Goal: Task Accomplishment & Management: Complete application form

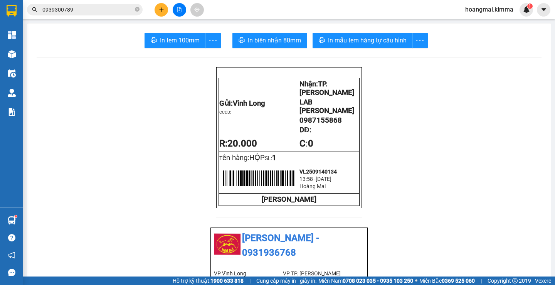
click at [160, 6] on button at bounding box center [161, 9] width 13 height 13
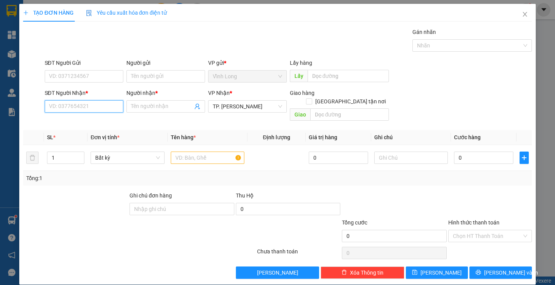
click at [96, 108] on input "SĐT Người Nhận *" at bounding box center [84, 106] width 79 height 12
click at [111, 106] on input "SĐT Người Nhận *" at bounding box center [84, 106] width 79 height 12
type input "0901874658"
click at [97, 126] on div "0901874658 - [PERSON_NAME]" at bounding box center [86, 122] width 85 height 12
type input "TẤN ANH"
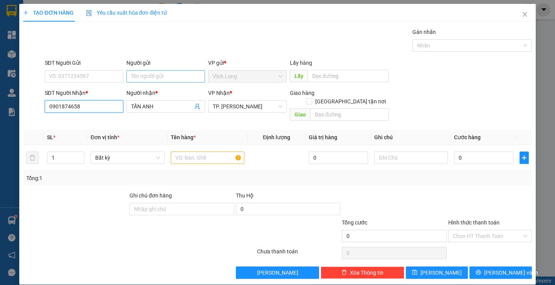
type input "0901874658"
click at [150, 74] on input "Người gửi" at bounding box center [165, 76] width 79 height 12
type input "BÁN"
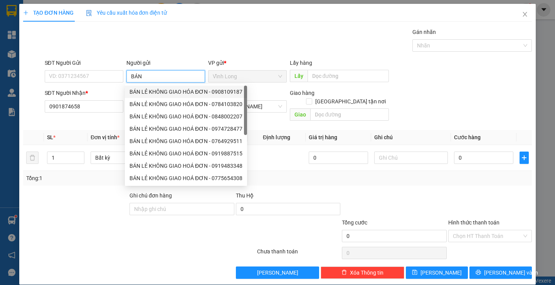
click at [153, 92] on div "BÁN LẺ KHÔNG GIAO HÓA ĐƠN - 0908109187" at bounding box center [185, 91] width 113 height 8
type input "0908109187"
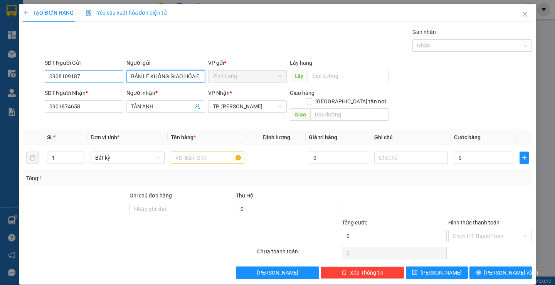
type input "BÁN LẺ KHÔNG GIAO HÓA ĐƠN"
click at [103, 80] on input "0908109187" at bounding box center [84, 76] width 79 height 12
click at [103, 80] on input "SĐT Người Gửi" at bounding box center [84, 76] width 79 height 12
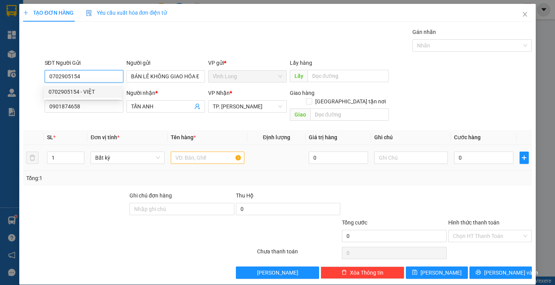
type input "0702905154"
click at [200, 151] on input "text" at bounding box center [208, 157] width 74 height 12
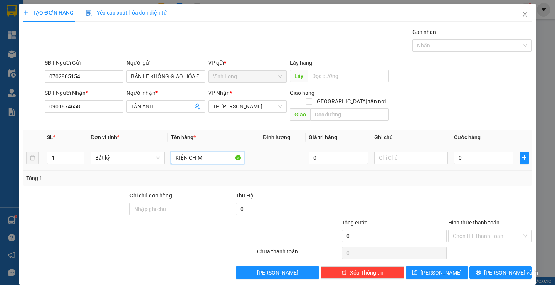
type input "KIỆN CHIM"
type input "THƯ"
type input "7"
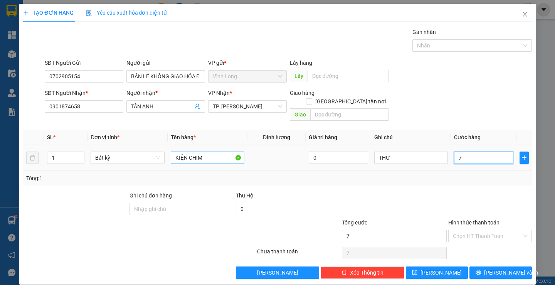
type input "70"
type input "70.000"
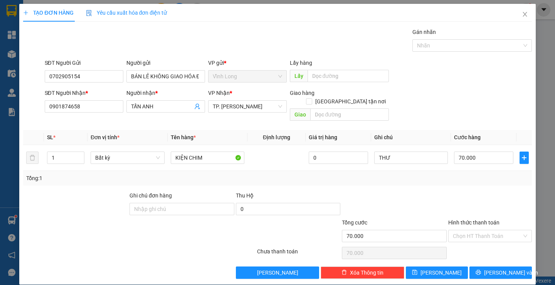
click at [433, 193] on div at bounding box center [394, 204] width 106 height 27
click at [487, 230] on input "Hình thức thanh toán" at bounding box center [487, 236] width 69 height 12
click at [468, 243] on div "Tại văn phòng" at bounding box center [485, 243] width 73 height 8
type input "0"
click at [487, 266] on button "[PERSON_NAME] và In" at bounding box center [500, 272] width 62 height 12
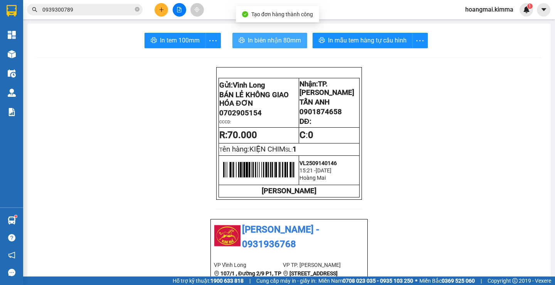
click at [286, 41] on span "In biên nhận 80mm" at bounding box center [274, 40] width 53 height 10
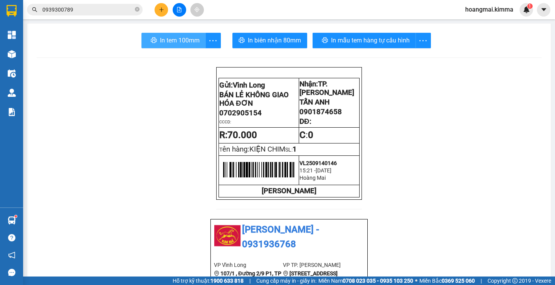
click at [190, 41] on span "In tem 100mm" at bounding box center [180, 40] width 40 height 10
click at [137, 11] on icon "close-circle" at bounding box center [137, 9] width 5 height 5
click at [114, 5] on span at bounding box center [85, 10] width 116 height 12
click at [111, 7] on input "text" at bounding box center [87, 9] width 91 height 8
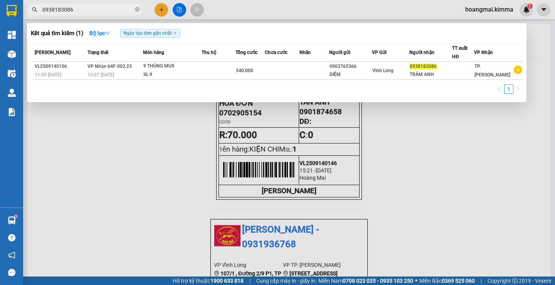
type input "0938183086"
click at [163, 12] on div at bounding box center [277, 142] width 555 height 285
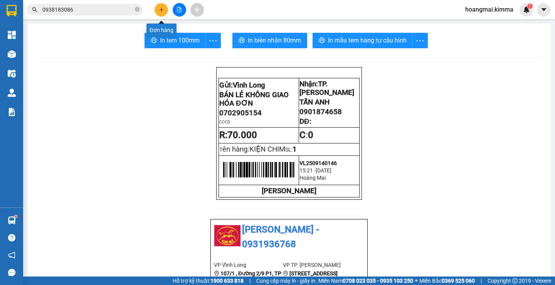
click at [163, 12] on button at bounding box center [161, 9] width 13 height 13
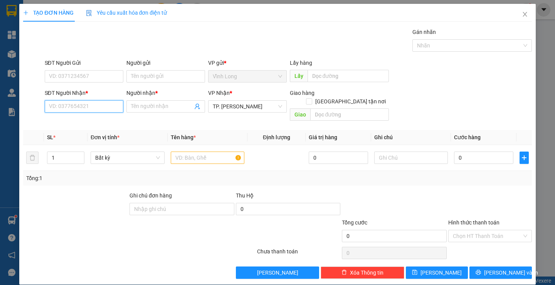
click at [111, 107] on input "SĐT Người Nhận *" at bounding box center [84, 106] width 79 height 12
type input "0975328068"
click at [96, 124] on div "0975328068 - THUỲ DƯƠNG" at bounding box center [84, 122] width 70 height 8
type input "THUỲ DƯƠNG"
type input "0975328068"
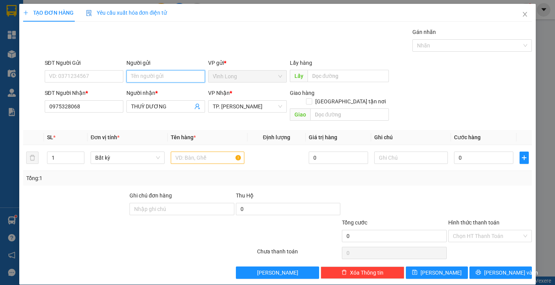
click at [135, 82] on input "Người gửi" at bounding box center [165, 76] width 79 height 12
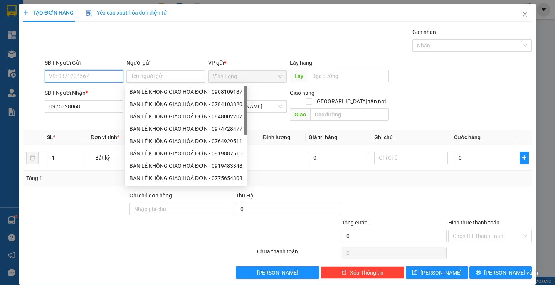
click at [99, 79] on input "SĐT Người Gửi" at bounding box center [84, 76] width 79 height 12
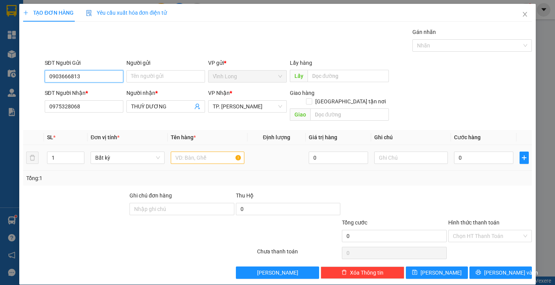
type input "0903666813"
click at [202, 151] on input "text" at bounding box center [208, 157] width 74 height 12
type input "GÓI"
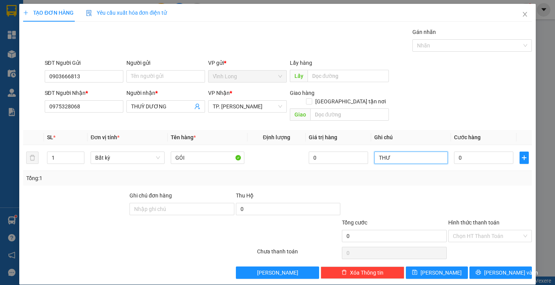
type input "THƯ"
type input "2"
type input "20"
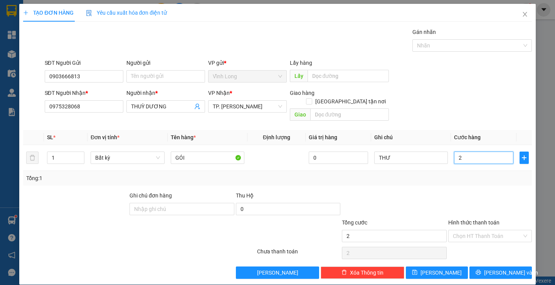
type input "20"
type input "20.000"
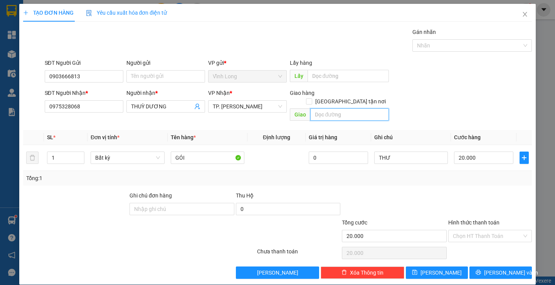
click at [342, 109] on input "text" at bounding box center [349, 114] width 79 height 12
type input "TX GIAO"
click at [467, 174] on div "Tổng: 1" at bounding box center [277, 178] width 502 height 8
click at [459, 191] on div at bounding box center [489, 204] width 85 height 27
click at [473, 191] on div at bounding box center [489, 204] width 85 height 27
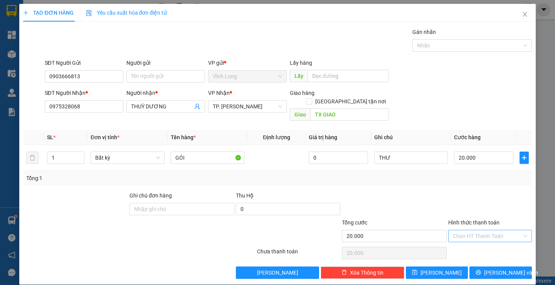
click at [463, 230] on input "Hình thức thanh toán" at bounding box center [487, 236] width 69 height 12
click at [469, 244] on div "Tại văn phòng" at bounding box center [485, 243] width 73 height 8
type input "0"
click at [491, 270] on button "[PERSON_NAME] và In" at bounding box center [500, 272] width 62 height 12
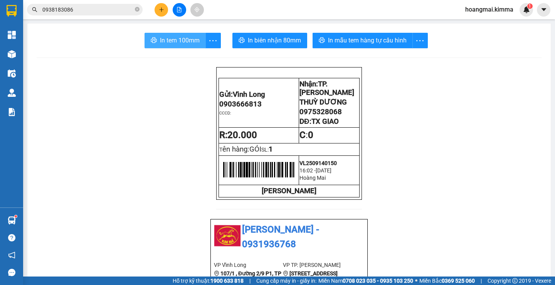
click at [170, 40] on span "In tem 100mm" at bounding box center [180, 40] width 40 height 10
click at [159, 13] on button at bounding box center [161, 9] width 13 height 13
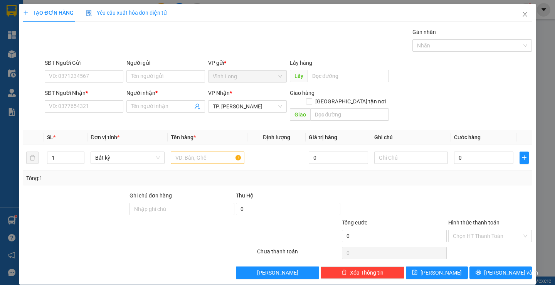
drag, startPoint x: 83, startPoint y: 98, endPoint x: 85, endPoint y: 114, distance: 15.5
click at [83, 104] on div "SĐT Người Nhận * VD: 0377654321" at bounding box center [84, 102] width 79 height 27
click at [86, 109] on input "SĐT Người Nhận *" at bounding box center [84, 106] width 79 height 12
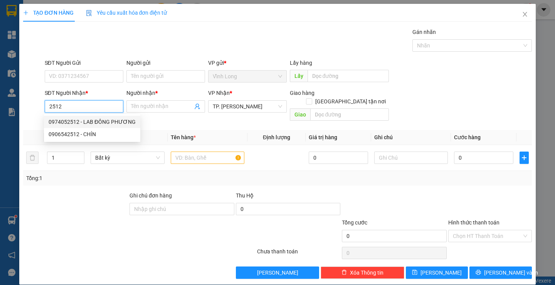
click at [90, 119] on div "0974052512 - LAB ĐÔNG PHƯƠNG" at bounding box center [92, 122] width 87 height 8
type input "0974052512"
type input "LAB ĐÔNG PHƯƠNG"
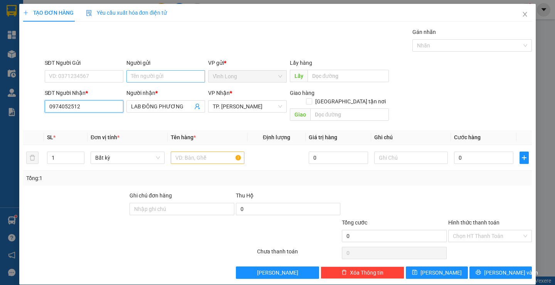
type input "0974052512"
click at [135, 77] on input "Người gửi" at bounding box center [165, 76] width 79 height 12
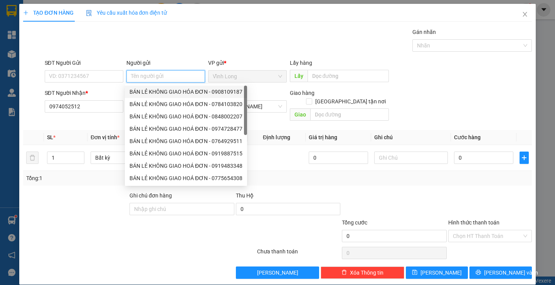
click at [159, 87] on div "BÁN LẺ KHÔNG GIAO HÓA ĐƠN - 0908109187" at bounding box center [186, 92] width 122 height 12
type input "0908109187"
type input "BÁN LẺ KHÔNG GIAO HÓA ĐƠN"
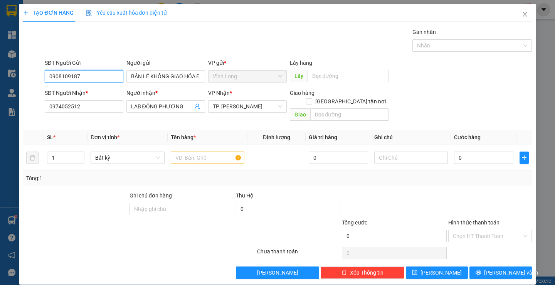
click at [106, 77] on input "0908109187" at bounding box center [84, 76] width 79 height 12
click at [204, 151] on input "text" at bounding box center [208, 157] width 74 height 12
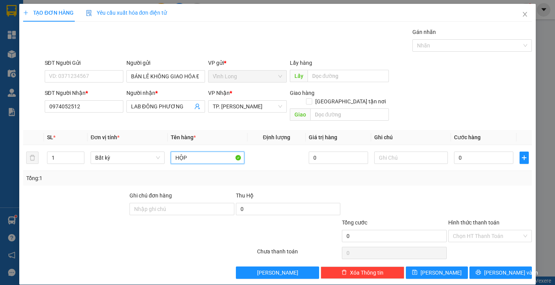
type input "HỘP"
type input "THƯ"
type input "2"
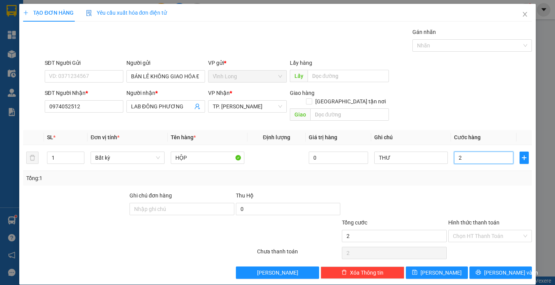
type input "20"
type input "20.000"
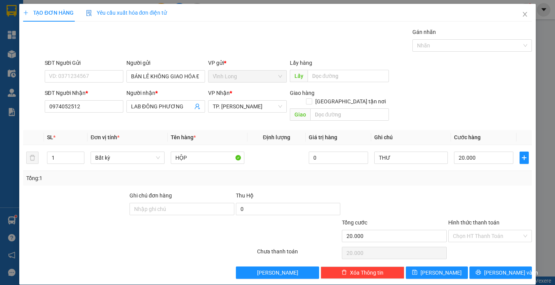
click at [459, 174] on div "Tổng: 1" at bounding box center [277, 178] width 502 height 8
click at [481, 220] on div "Hình thức thanh toán" at bounding box center [490, 224] width 84 height 12
click at [482, 230] on input "Hình thức thanh toán" at bounding box center [487, 236] width 69 height 12
click at [470, 237] on div "Tại văn phòng" at bounding box center [485, 243] width 82 height 12
type input "0"
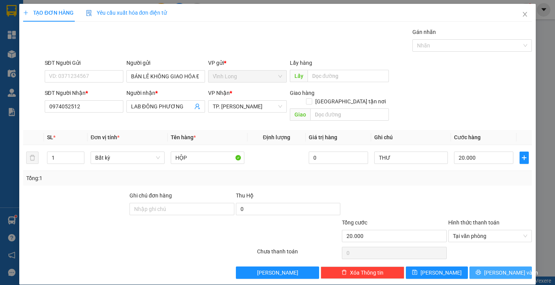
click at [493, 268] on span "[PERSON_NAME] và In" at bounding box center [511, 272] width 54 height 8
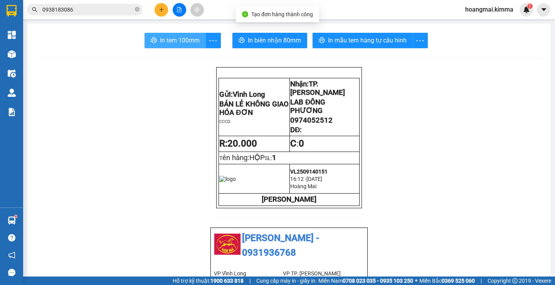
click at [150, 45] on button "In tem 100mm" at bounding box center [174, 40] width 61 height 15
